Goal: Task Accomplishment & Management: Use online tool/utility

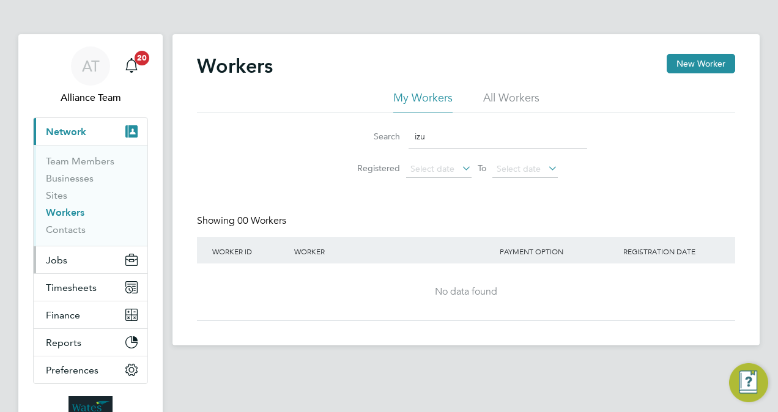
click at [68, 258] on button "Jobs" at bounding box center [91, 259] width 114 height 27
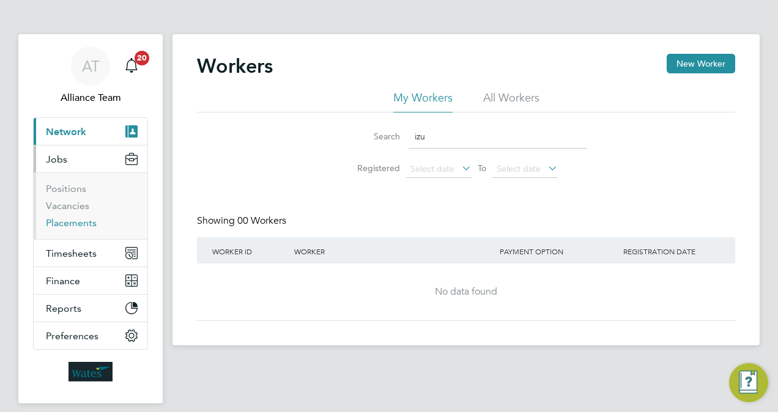
click at [83, 221] on link "Placements" at bounding box center [71, 223] width 51 height 12
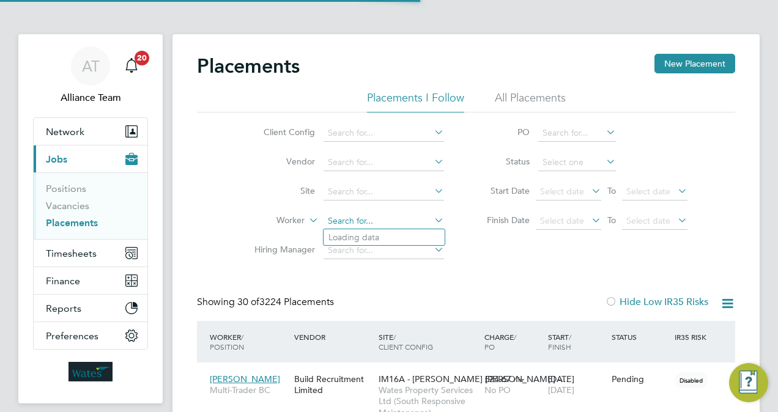
click at [356, 213] on input at bounding box center [383, 221] width 120 height 17
click at [389, 237] on li "[PERSON_NAME]" at bounding box center [383, 237] width 121 height 17
type input "[PERSON_NAME]"
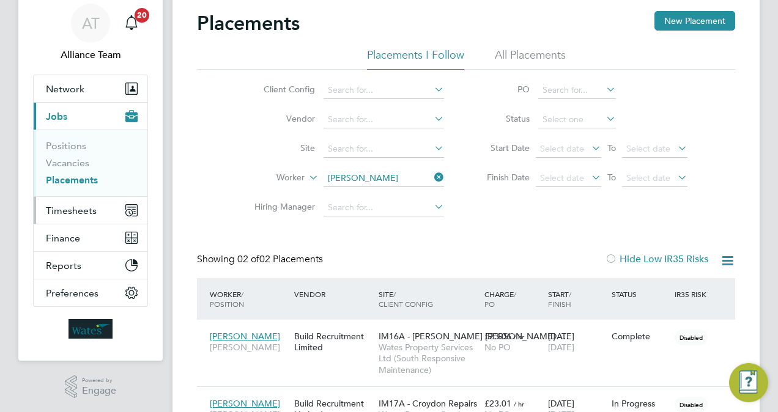
click at [48, 213] on span "Timesheets" at bounding box center [71, 211] width 51 height 12
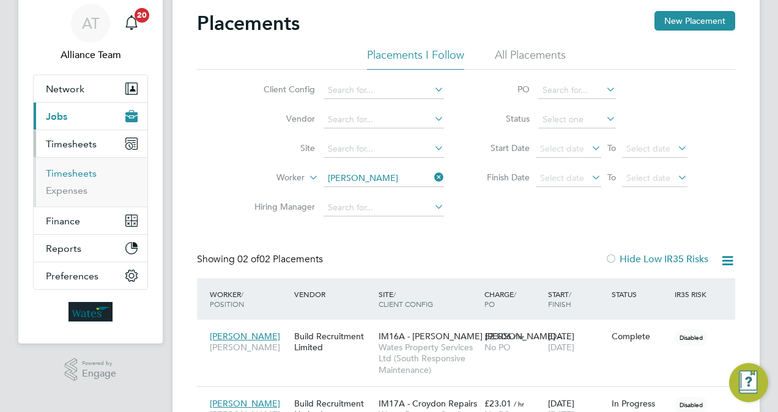
click at [70, 168] on link "Timesheets" at bounding box center [71, 173] width 51 height 12
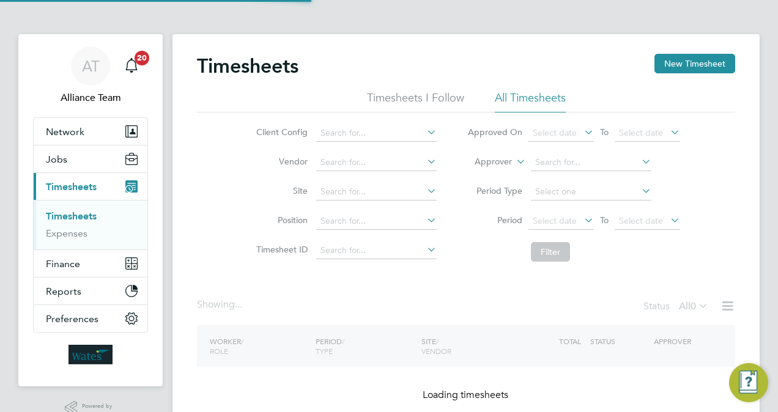
click at [502, 167] on label "Approver" at bounding box center [484, 162] width 55 height 12
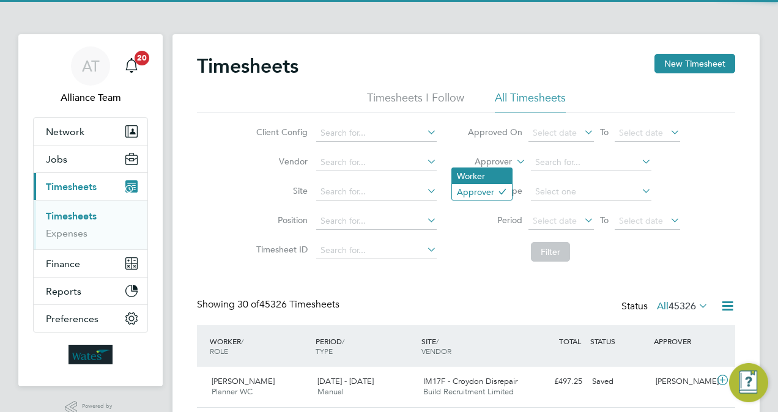
click at [492, 175] on li "Worker" at bounding box center [482, 176] width 60 height 16
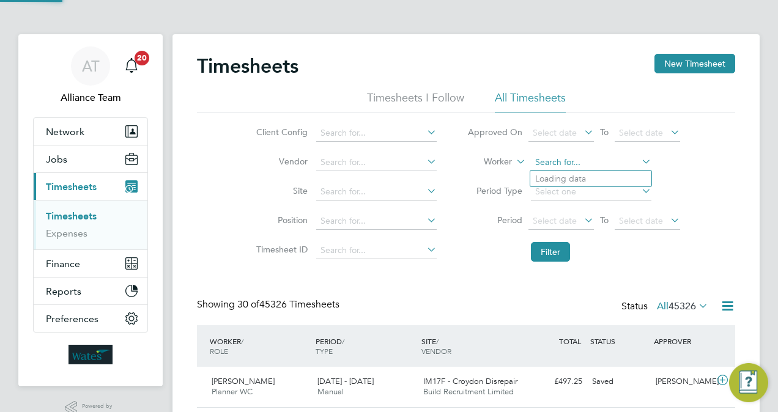
click at [567, 161] on input at bounding box center [591, 162] width 120 height 17
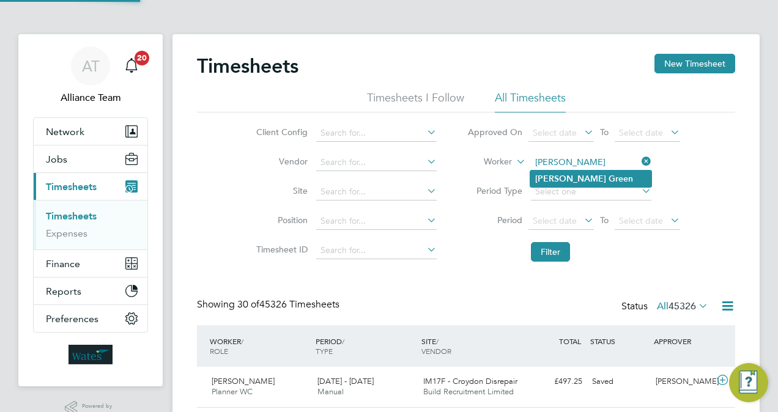
click at [608, 181] on b "Green" at bounding box center [620, 179] width 24 height 10
type input "[PERSON_NAME]"
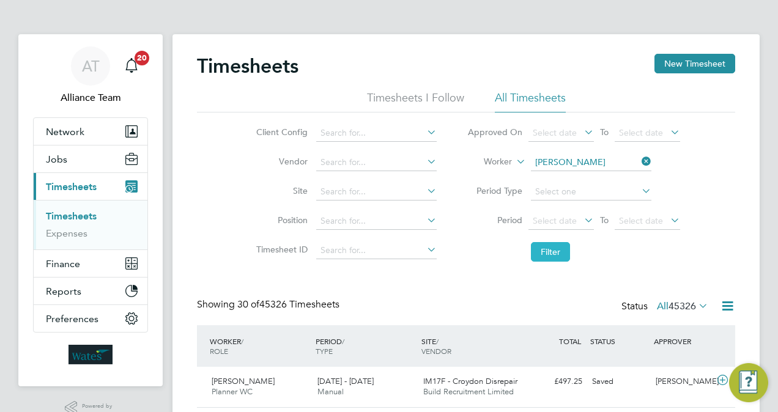
click at [537, 256] on button "Filter" at bounding box center [550, 252] width 39 height 20
